Goal: Complete application form

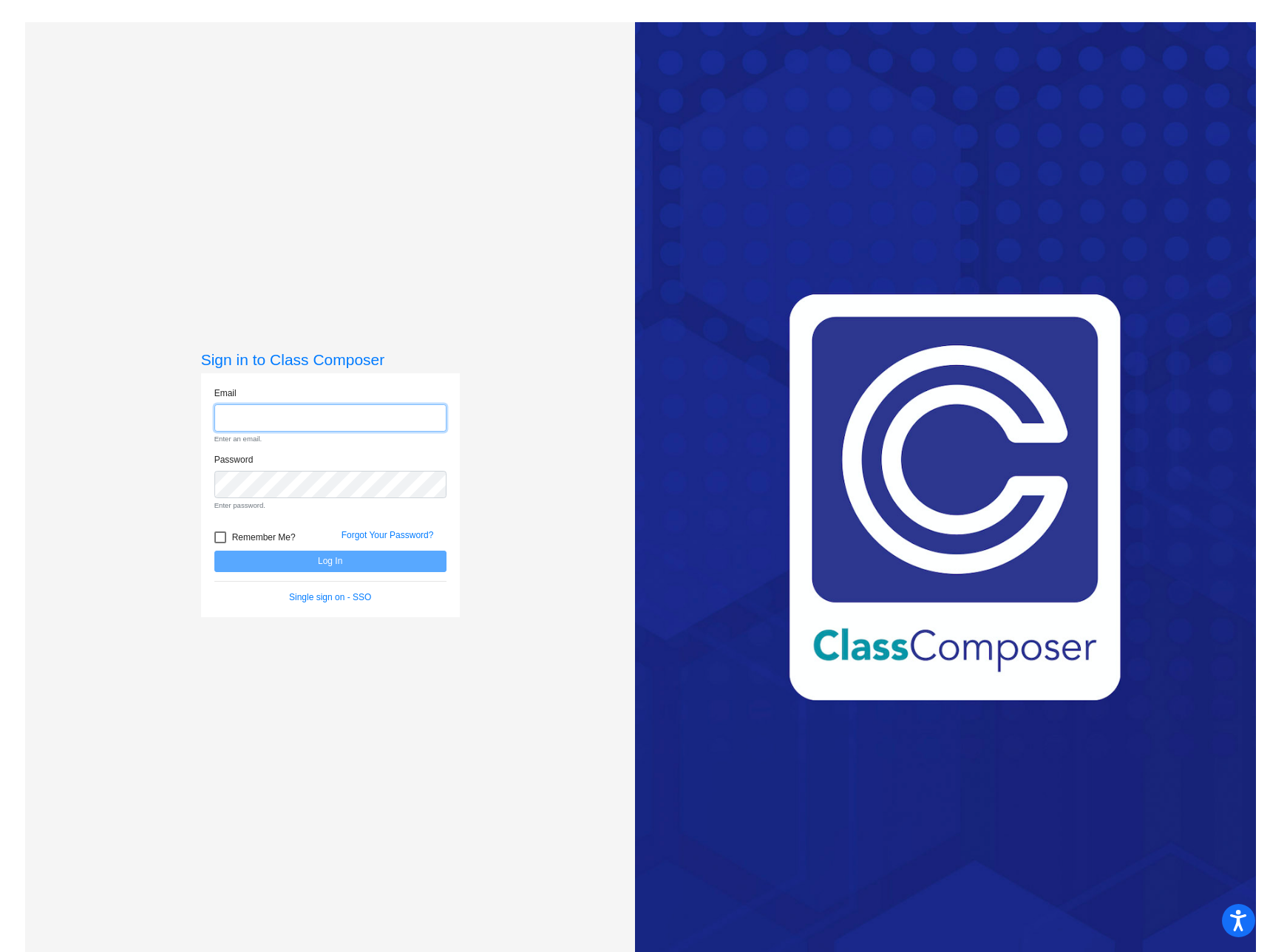
type input "[EMAIL_ADDRESS][DOMAIN_NAME]"
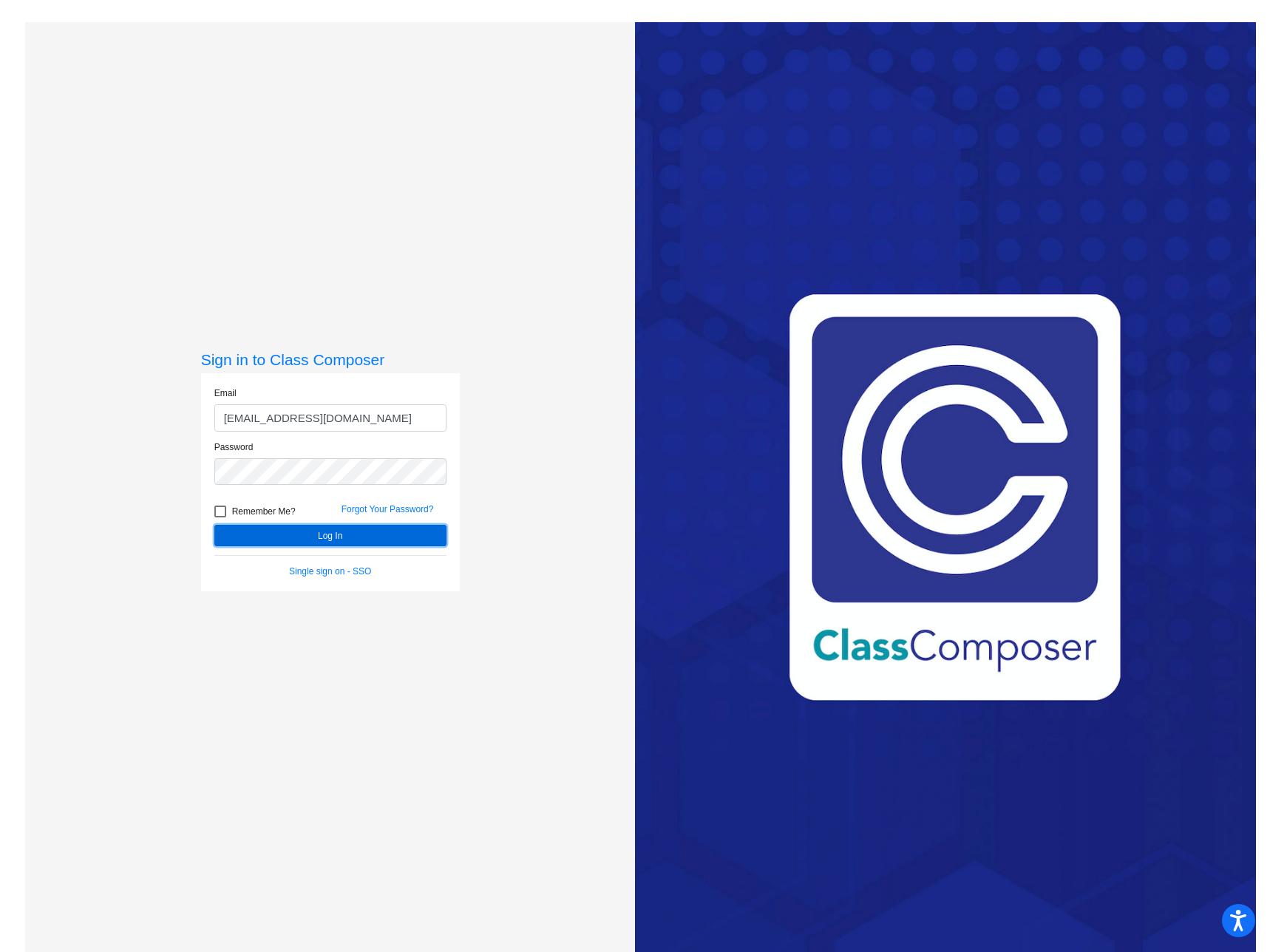
click at [345, 557] on form "Email [EMAIL_ADDRESS][DOMAIN_NAME] Password Remember Me? Forgot Your Password? …" at bounding box center [331, 482] width 232 height 192
click at [326, 536] on button "Log In" at bounding box center [331, 535] width 232 height 21
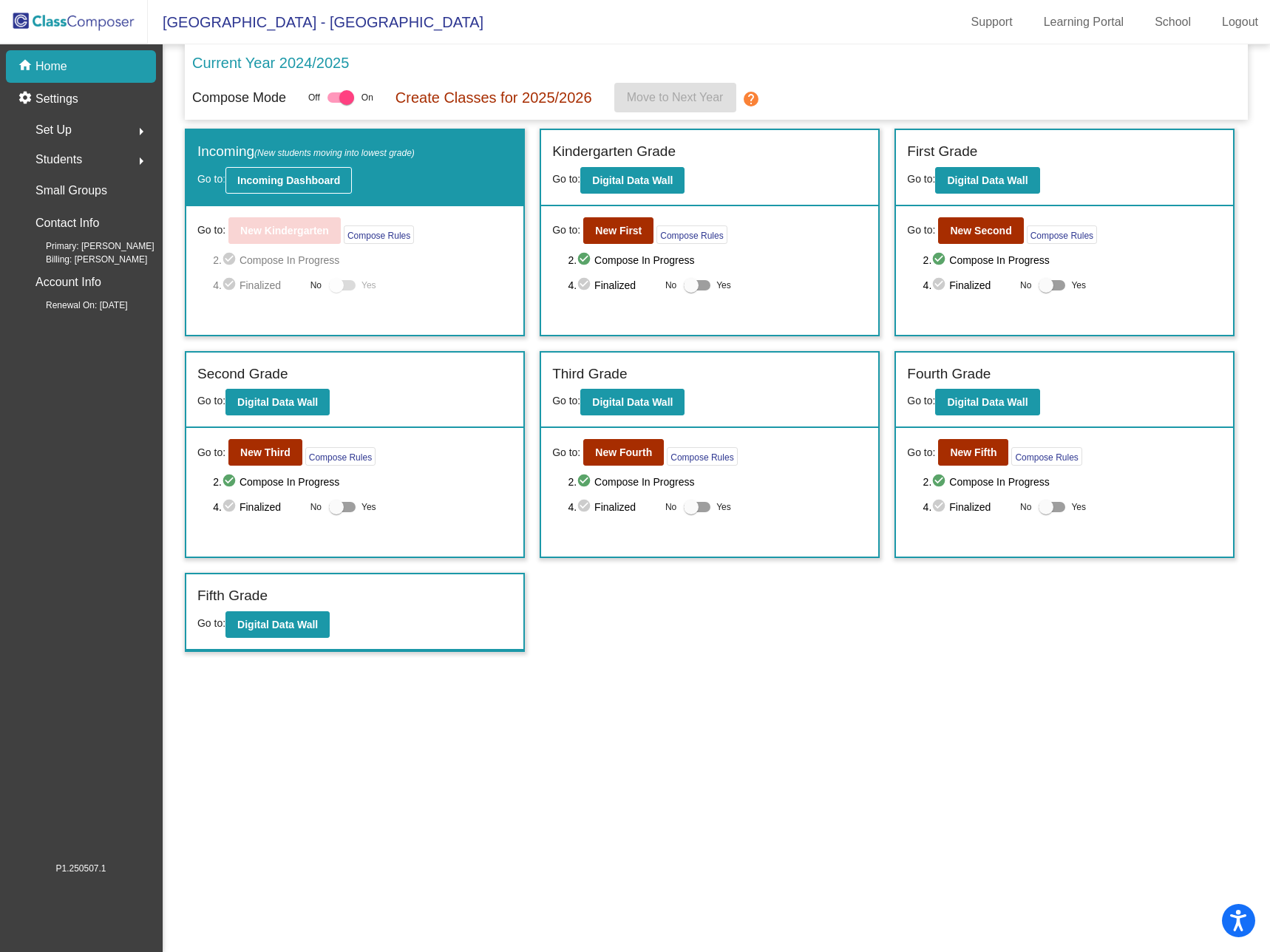
click at [292, 176] on b "Incoming Dashboard" at bounding box center [289, 180] width 103 height 12
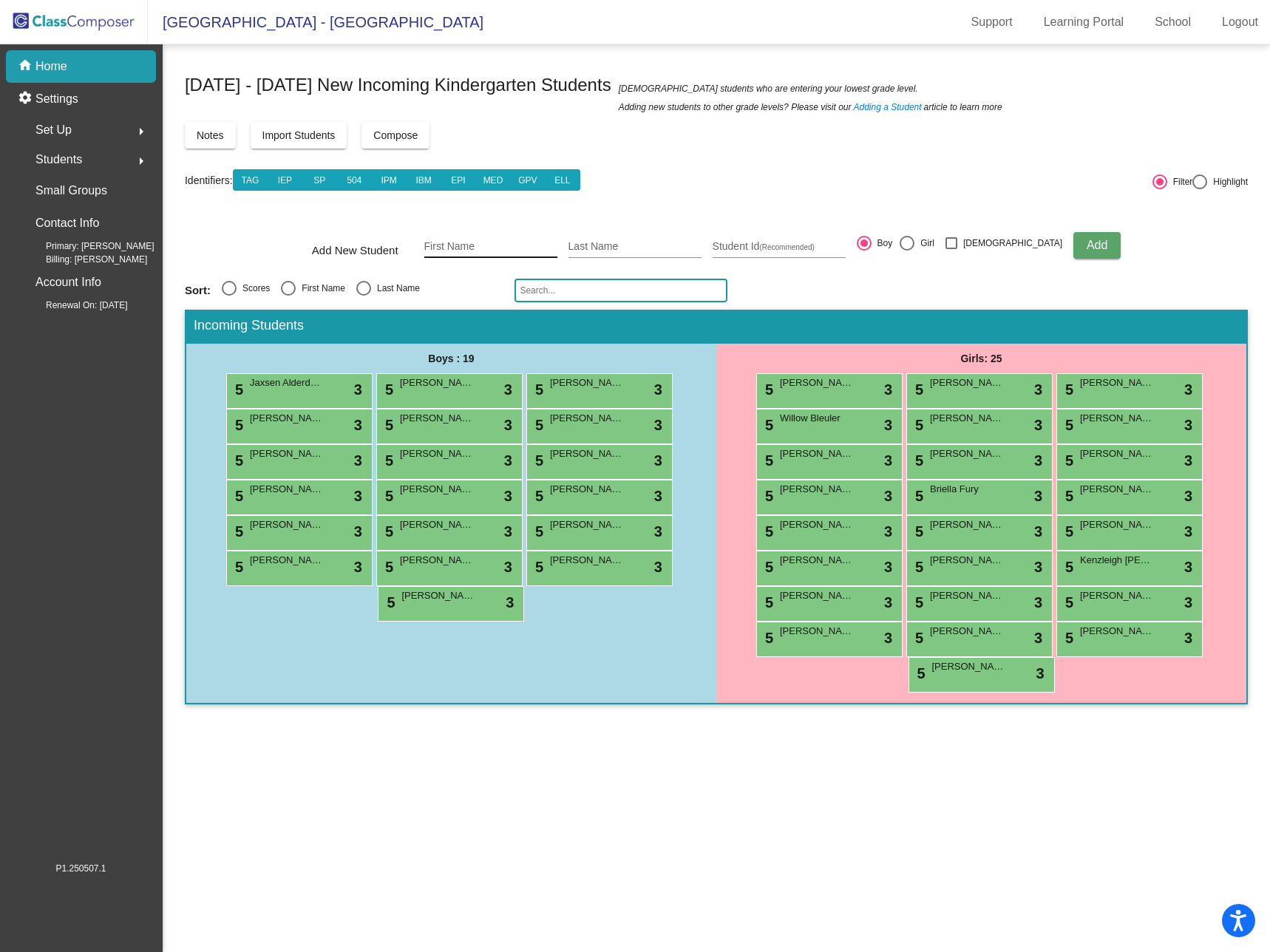
click at [484, 249] on input "First Name" at bounding box center [491, 246] width 133 height 12
type input "[PERSON_NAME]"
type input "417609"
click at [1087, 241] on span "Add" at bounding box center [1097, 245] width 21 height 13
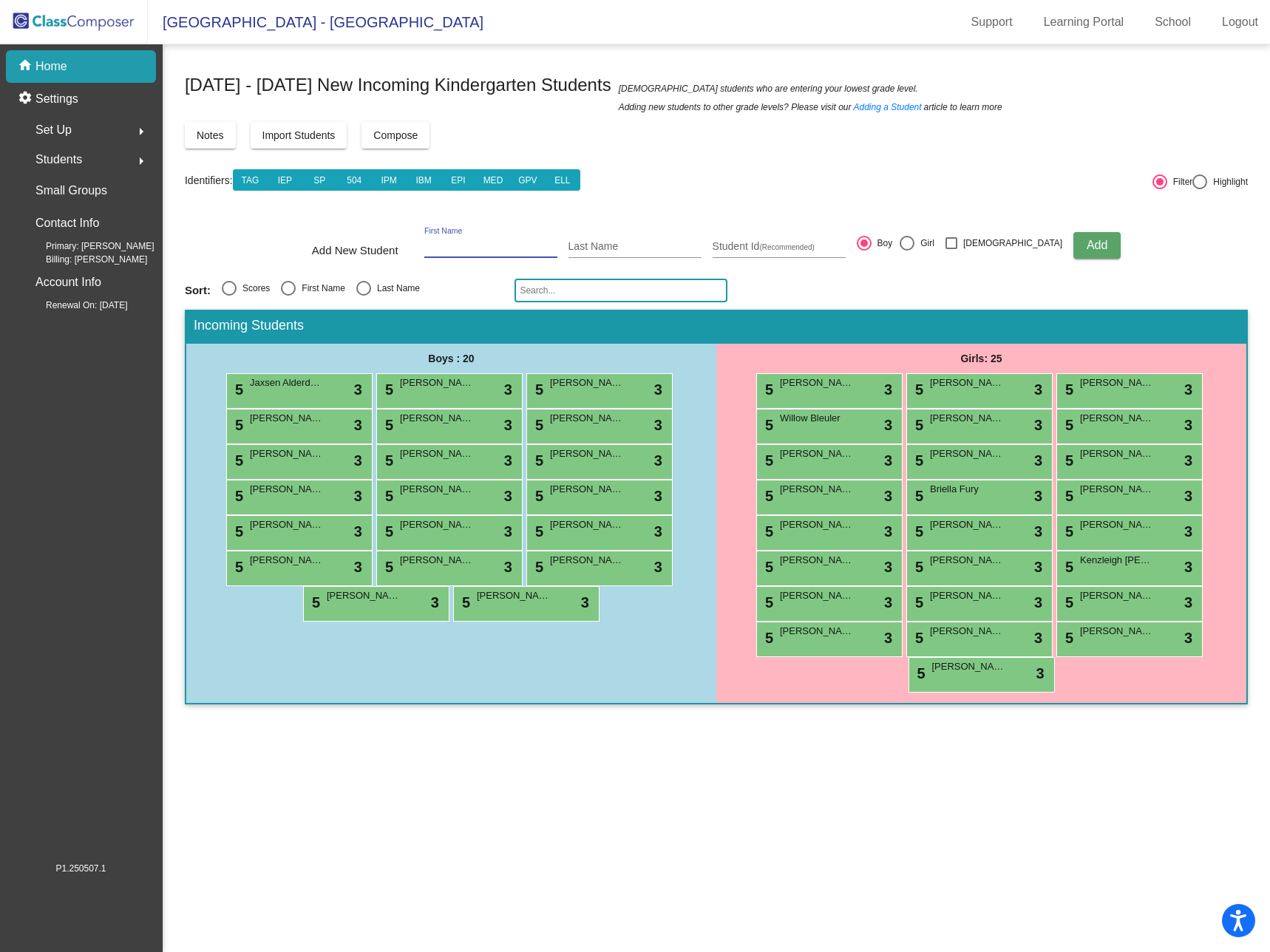
click at [508, 242] on input "First Name" at bounding box center [491, 246] width 133 height 12
type input "[PERSON_NAME]"
type input "417781"
click at [914, 242] on div at bounding box center [907, 243] width 15 height 15
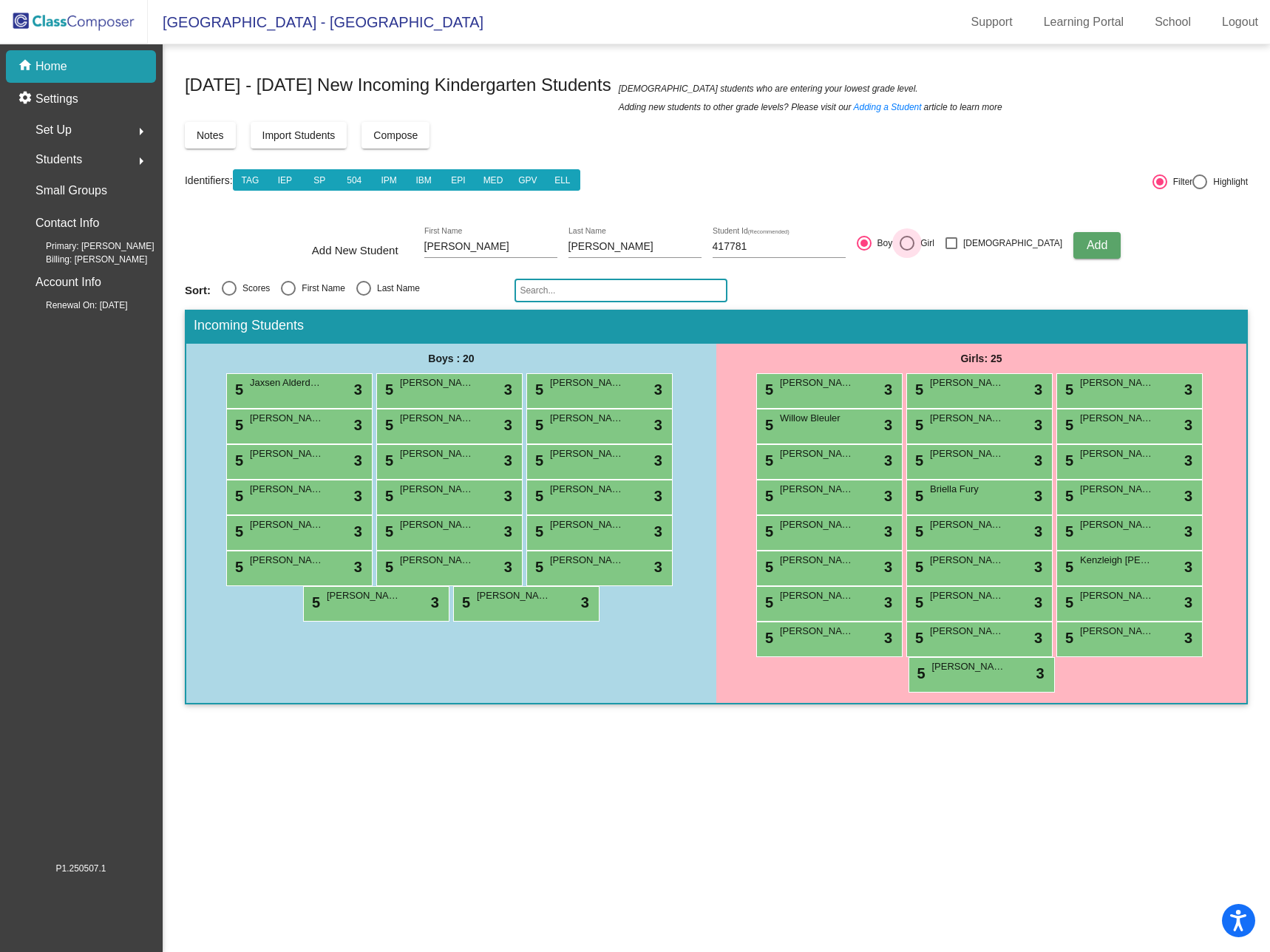
click at [907, 250] on input "Girl" at bounding box center [906, 250] width 1 height 1
radio input "true"
click at [1087, 242] on span "Add" at bounding box center [1097, 245] width 21 height 13
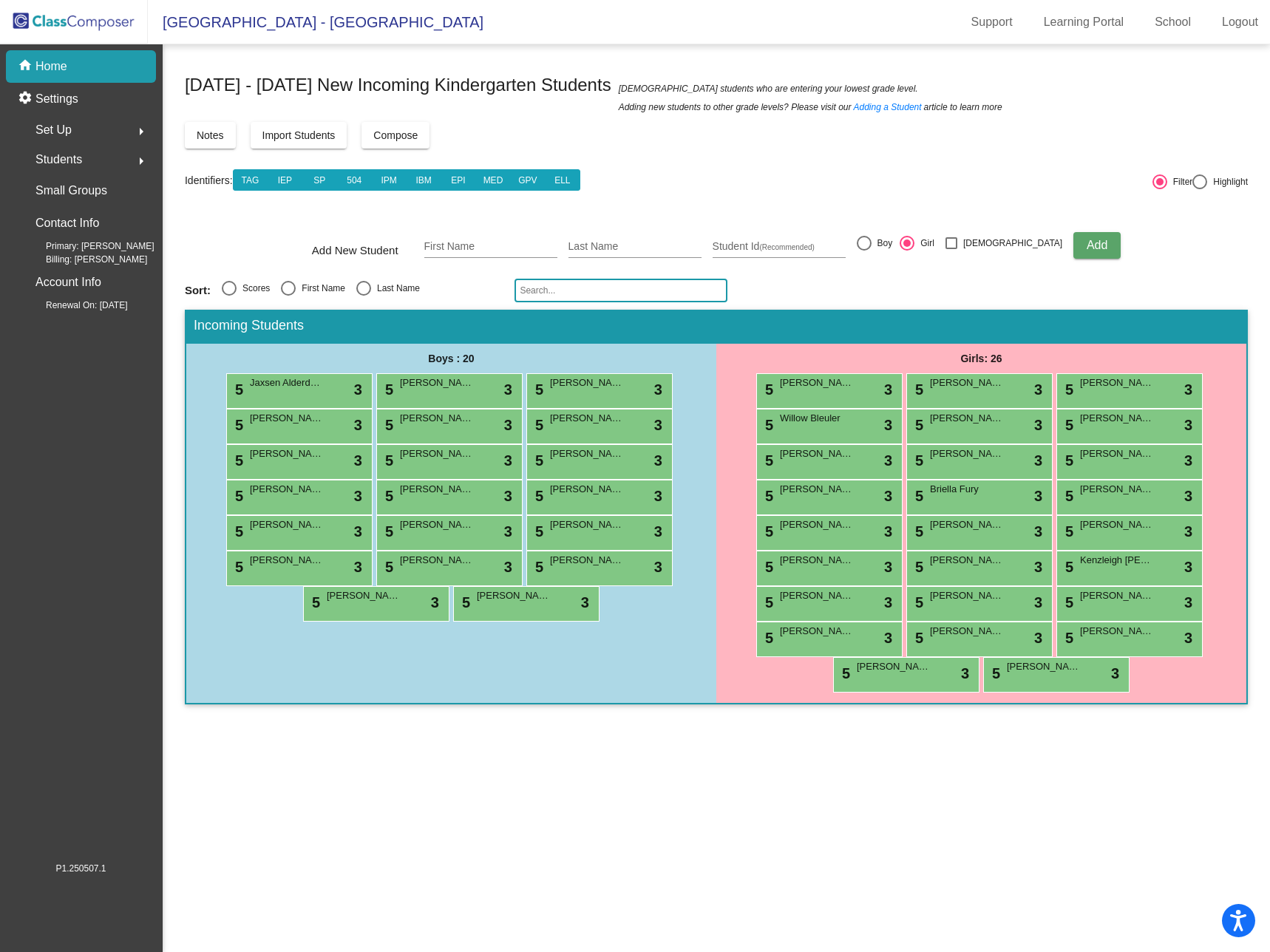
click at [120, 21] on img at bounding box center [73, 21] width 148 height 43
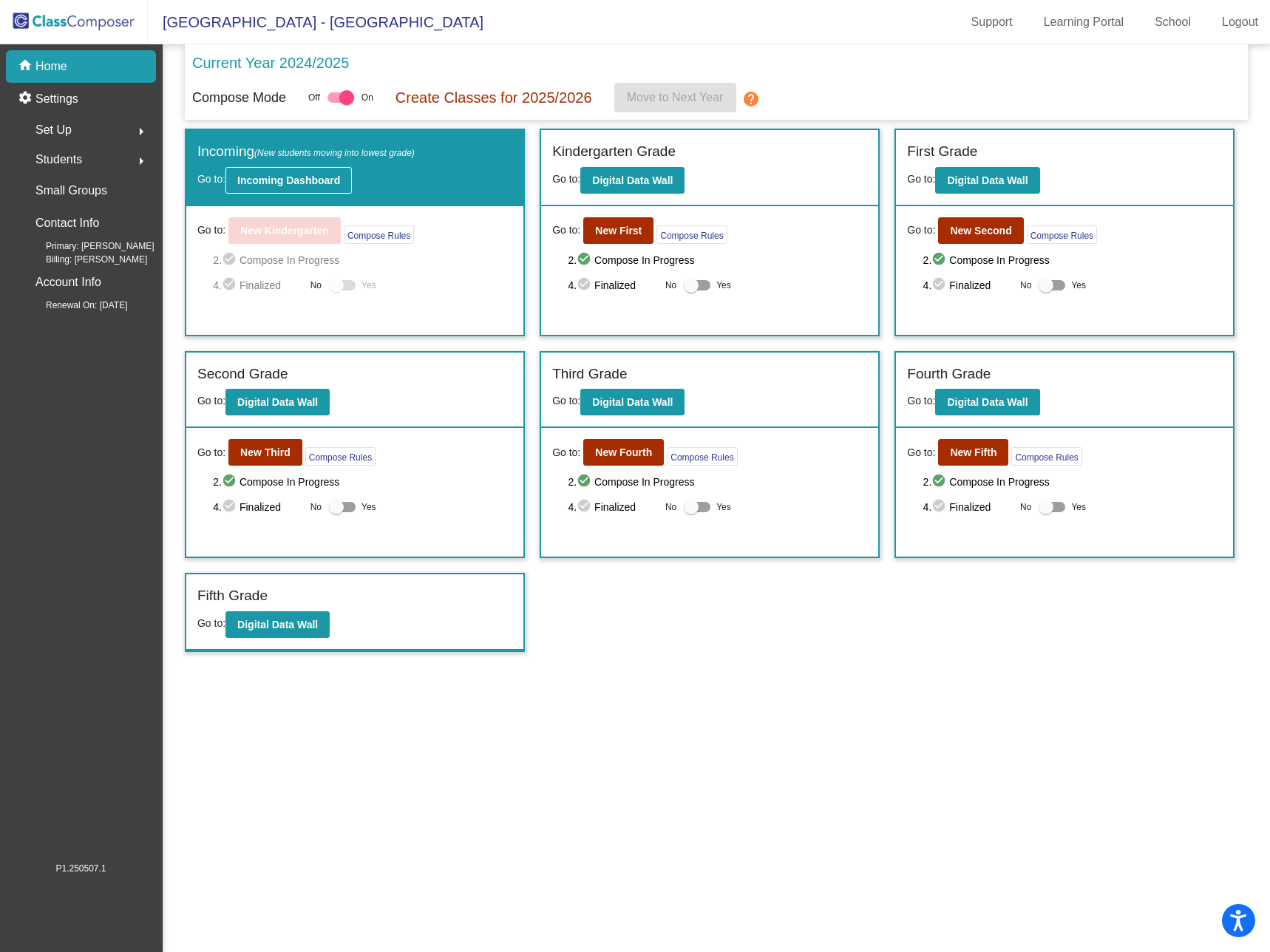
click at [294, 174] on b "Incoming Dashboard" at bounding box center [289, 180] width 103 height 12
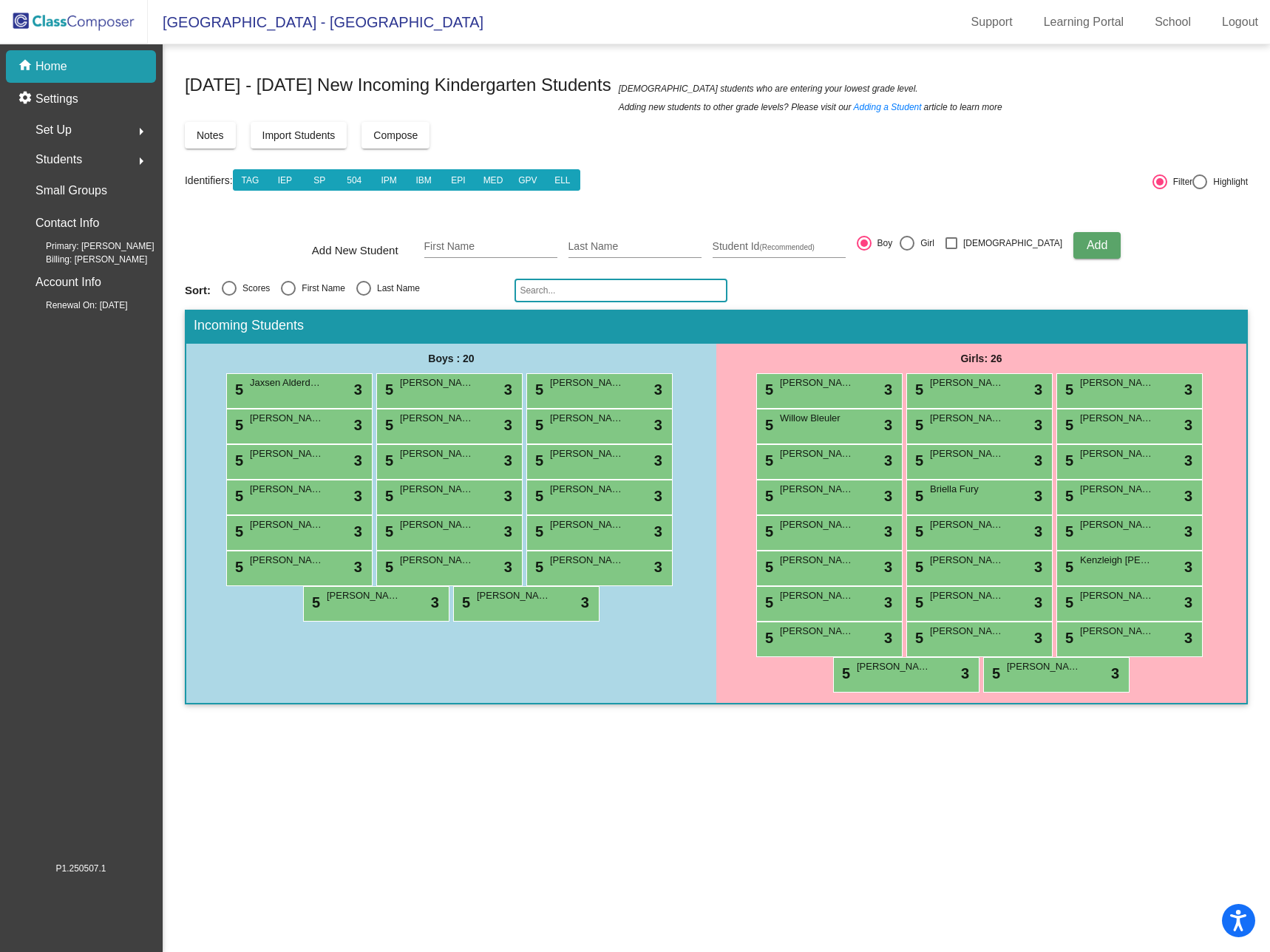
click at [60, 17] on img at bounding box center [73, 21] width 148 height 43
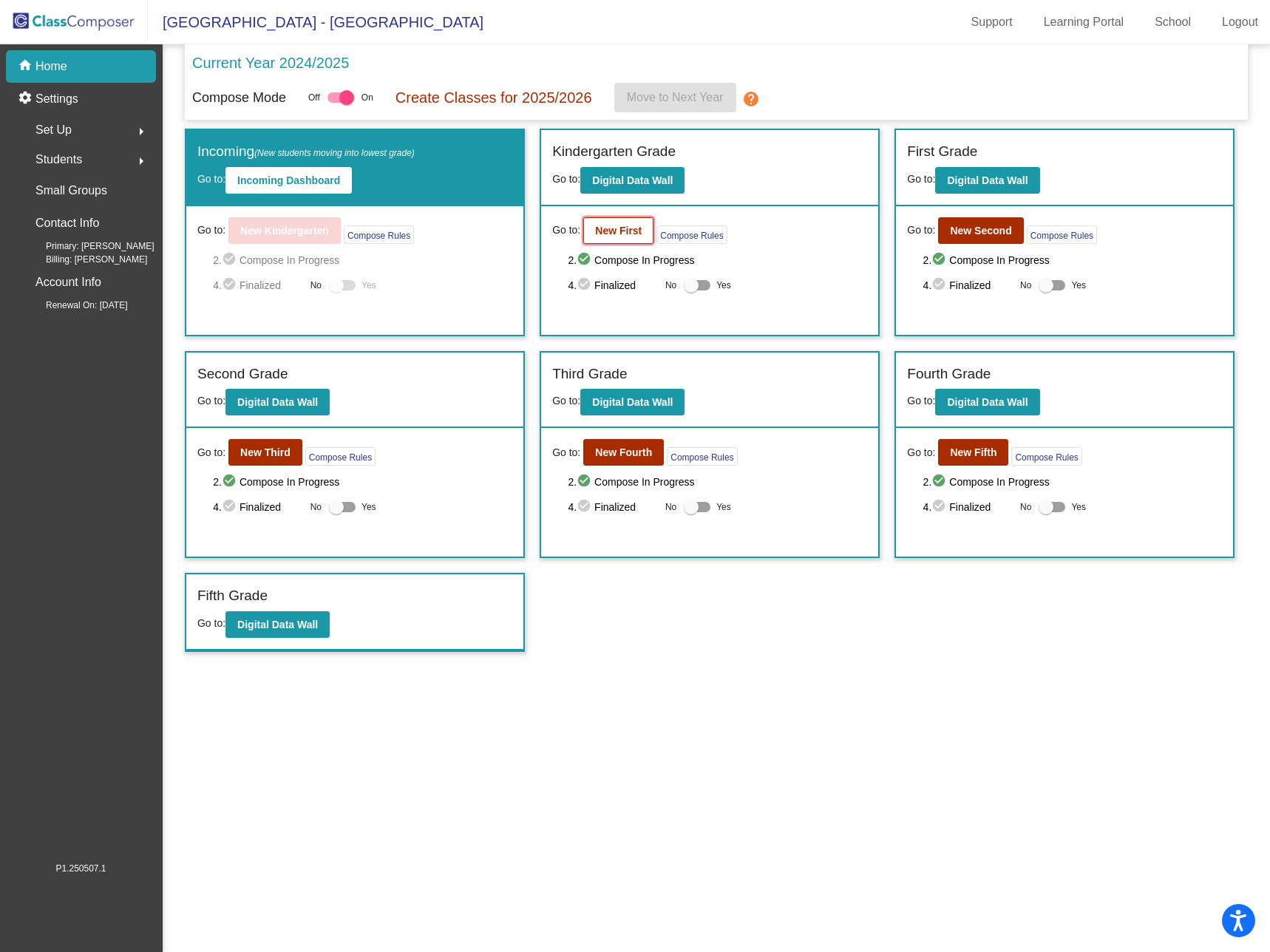
click at [626, 231] on b "New First" at bounding box center [618, 231] width 47 height 12
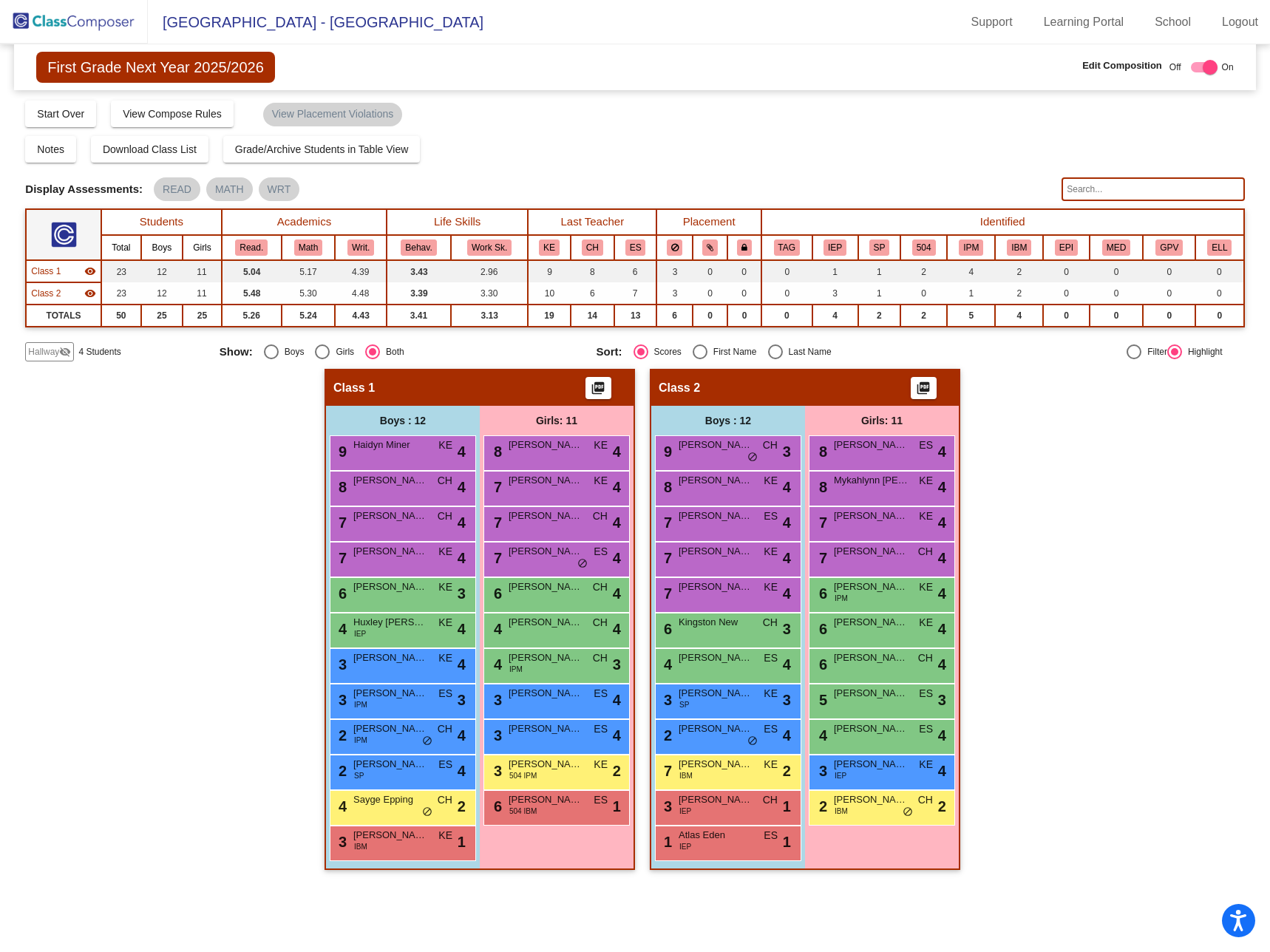
click at [69, 21] on img at bounding box center [73, 21] width 148 height 43
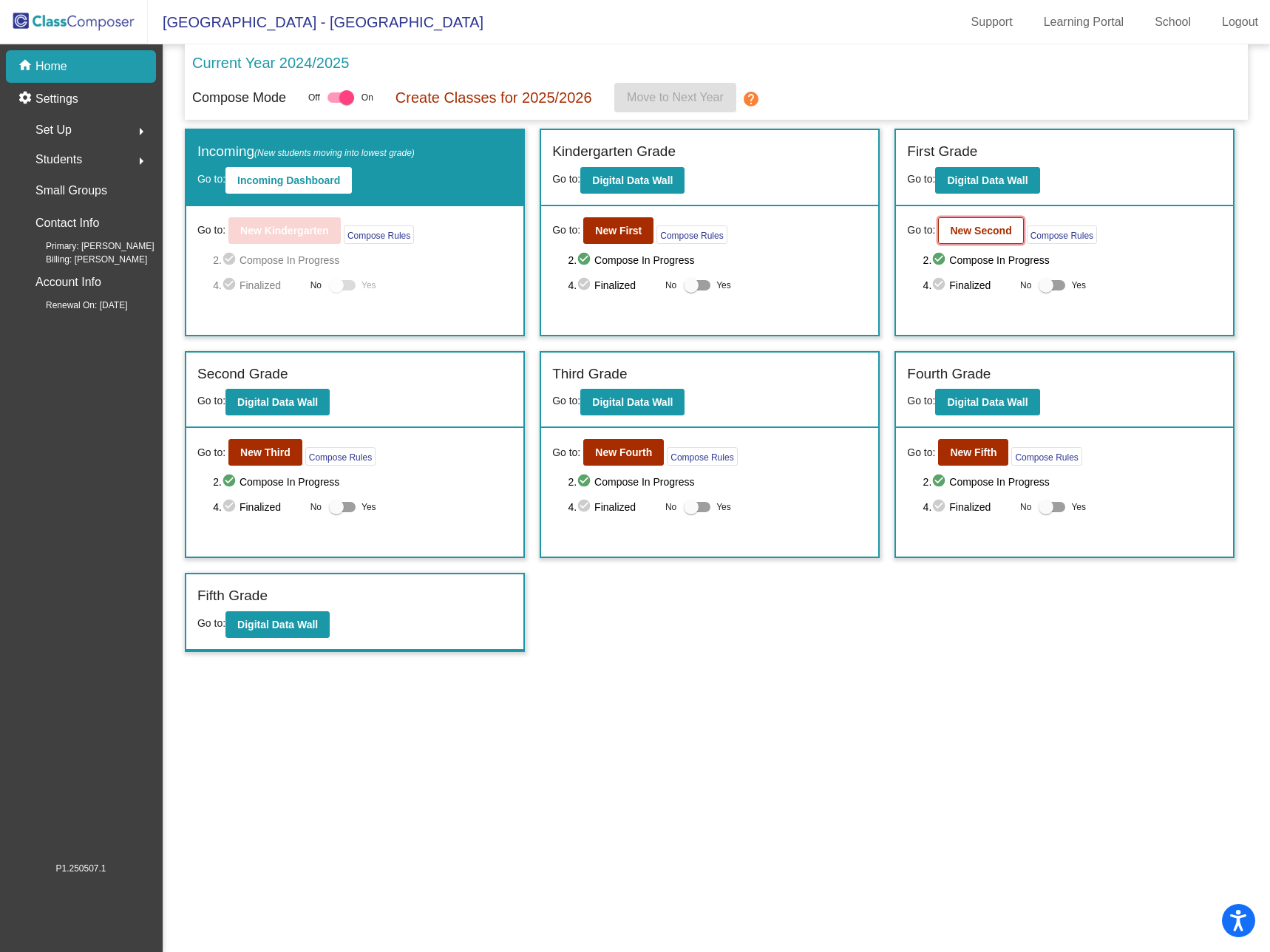
click at [988, 227] on b "New Second" at bounding box center [980, 231] width 62 height 12
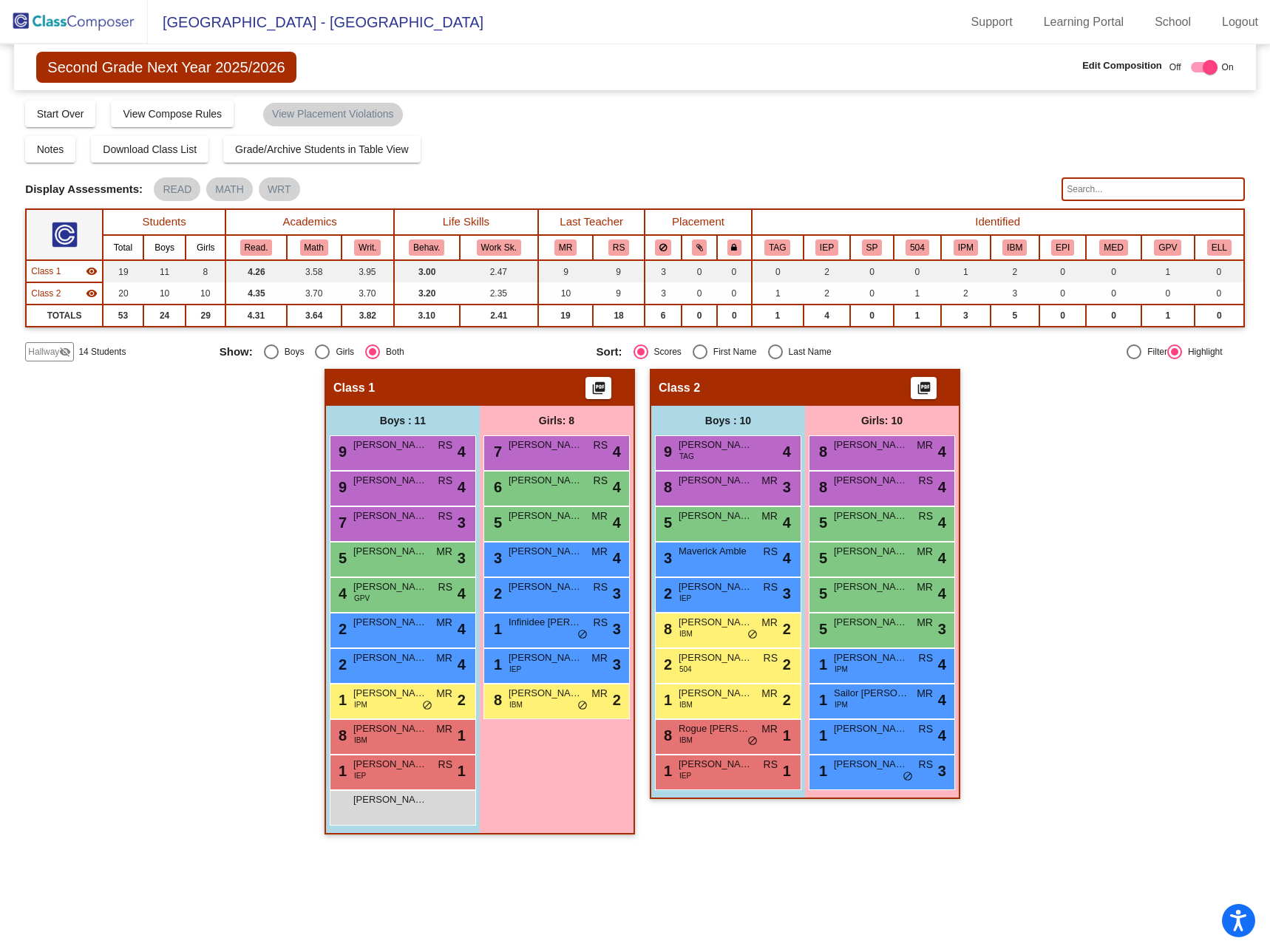
click at [80, 15] on img at bounding box center [73, 21] width 148 height 43
